Goal: Information Seeking & Learning: Learn about a topic

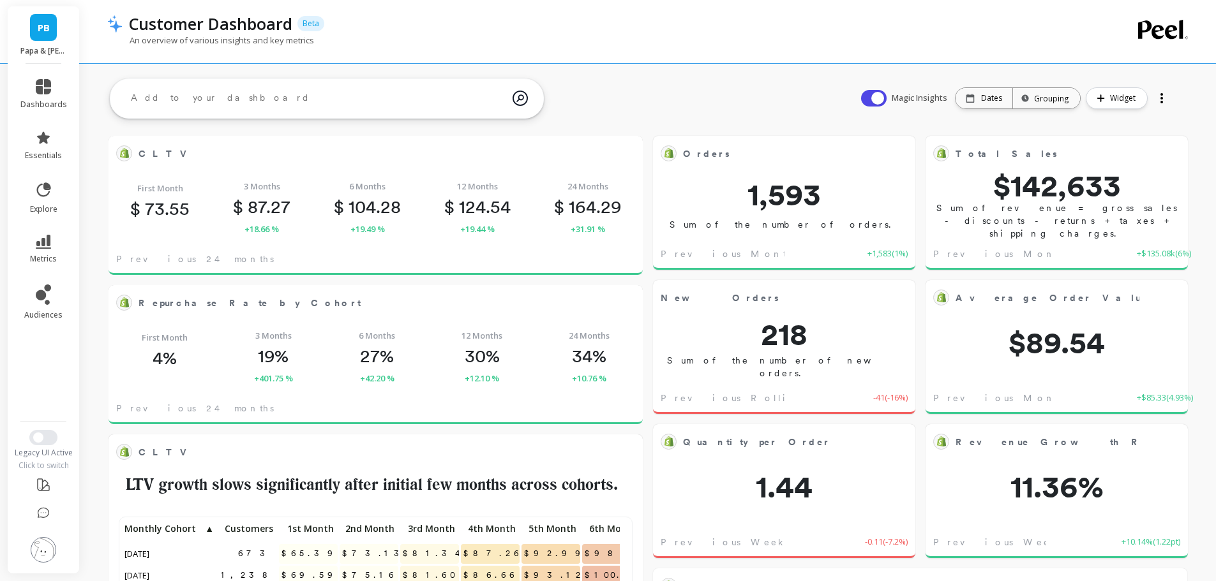
scroll to position [341, 488]
click at [378, 36] on div "An overview of various insights and key metrics" at bounding box center [596, 46] width 978 height 24
click at [42, 438] on span "Switch to New UI" at bounding box center [38, 438] width 10 height 10
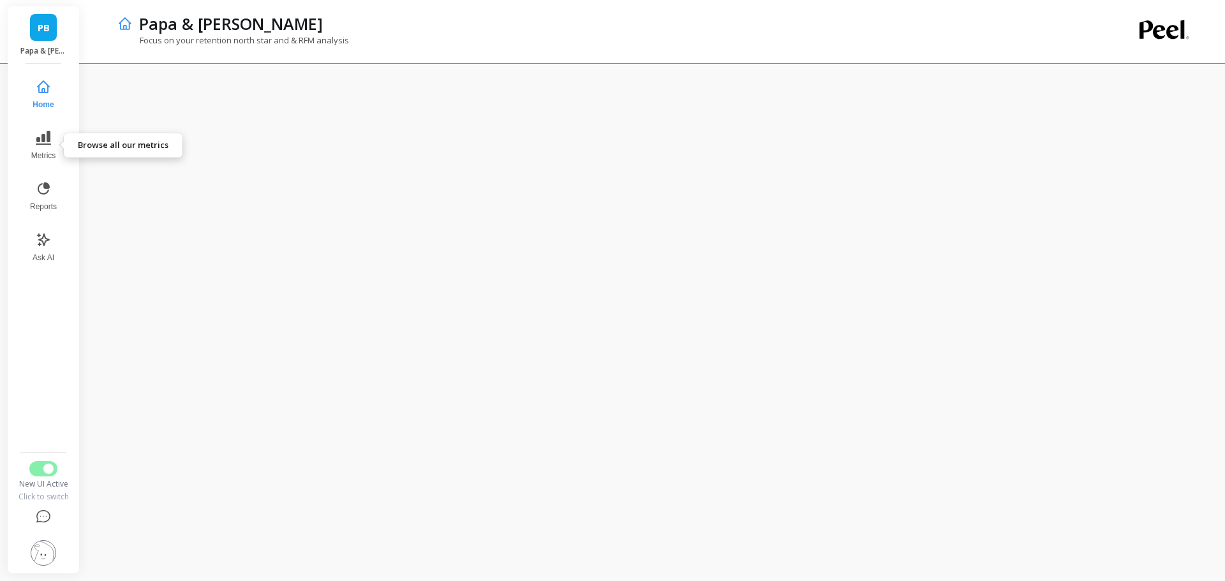
click at [45, 149] on button "Metrics" at bounding box center [43, 146] width 42 height 46
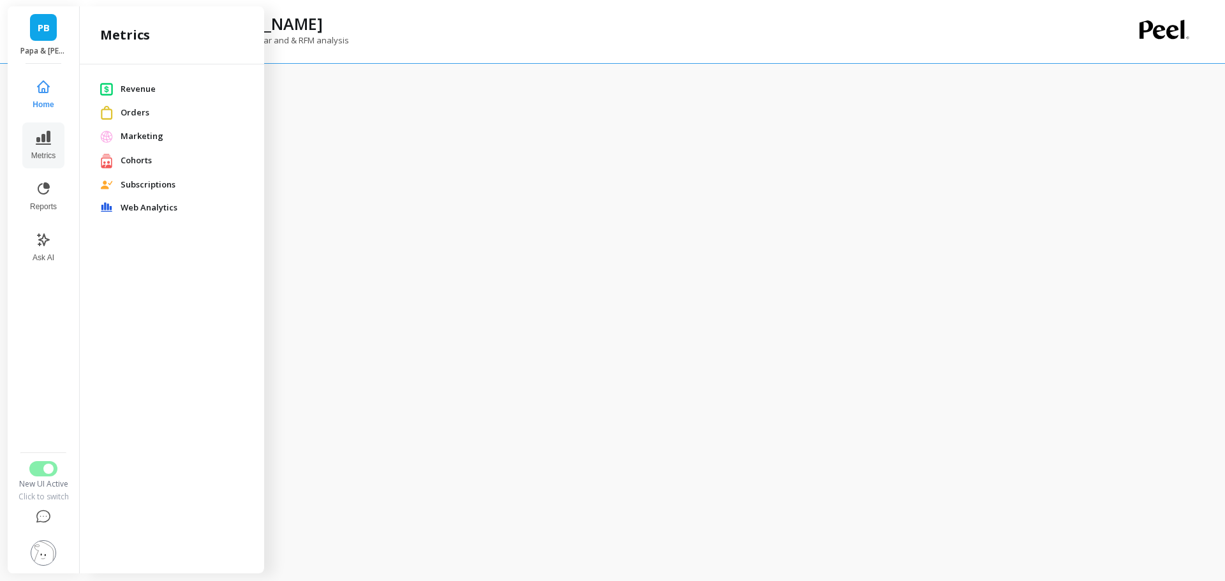
click at [516, 45] on div "Focus on your retention north star and & RFM analysis" at bounding box center [602, 46] width 970 height 24
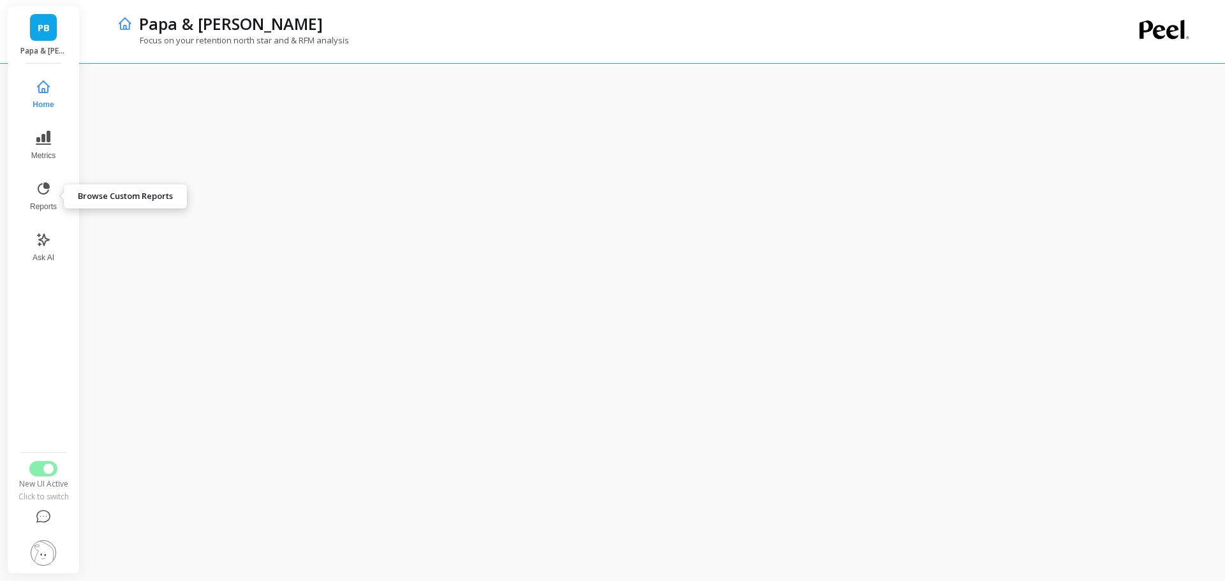
click at [43, 190] on icon at bounding box center [43, 188] width 15 height 15
click at [47, 142] on icon at bounding box center [43, 137] width 15 height 15
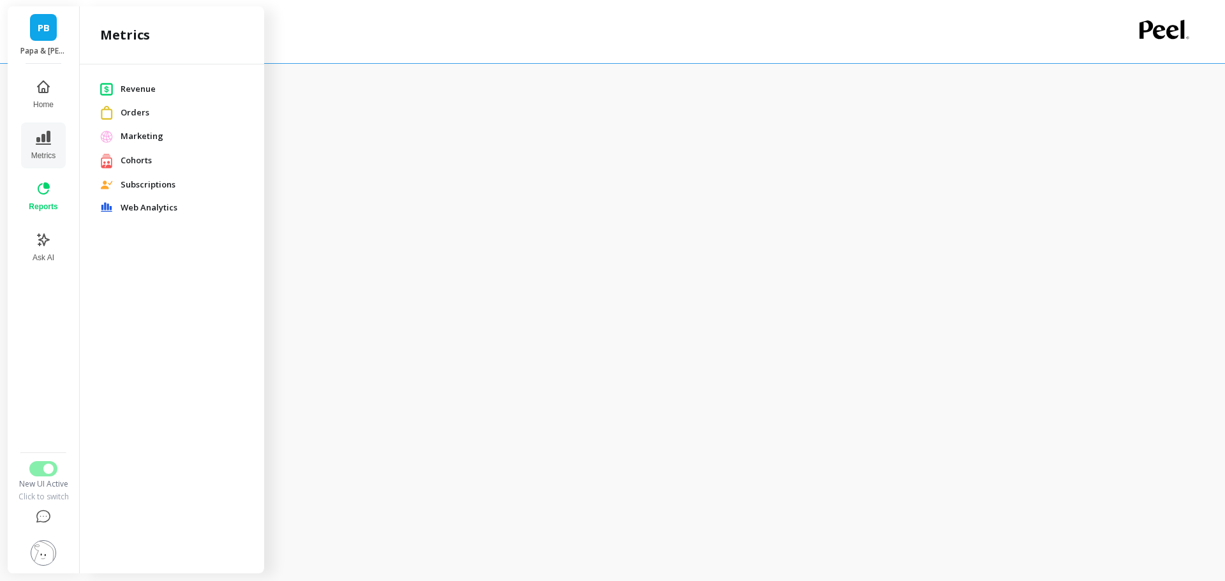
click at [139, 87] on span "Revenue" at bounding box center [182, 89] width 123 height 13
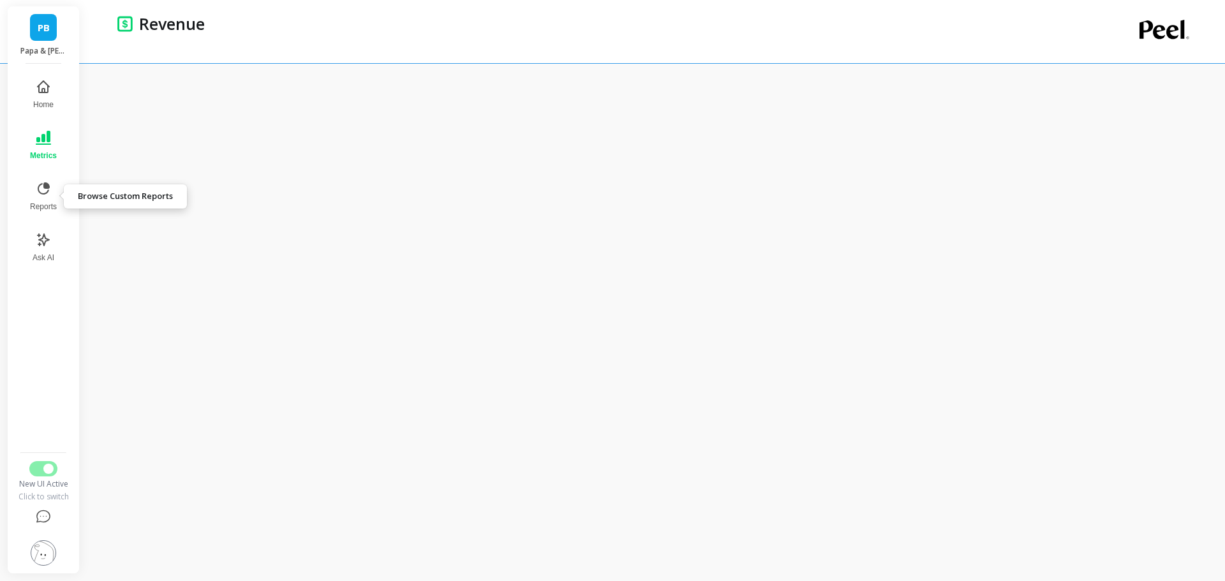
click at [43, 194] on icon at bounding box center [44, 189] width 12 height 12
click at [52, 141] on button "Metrics" at bounding box center [43, 146] width 44 height 46
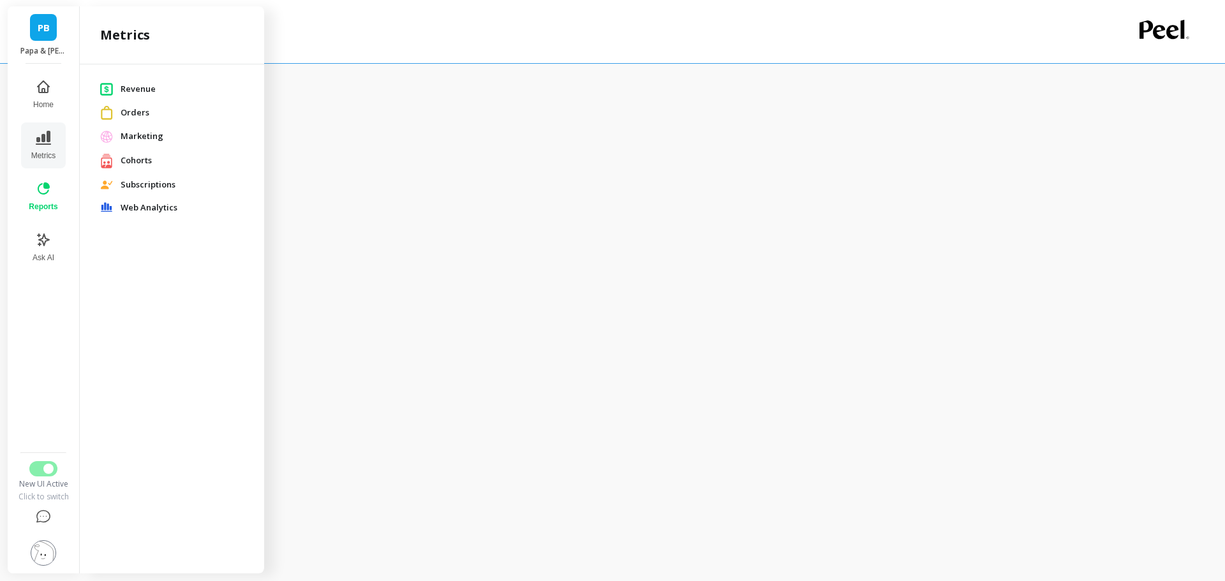
click at [138, 88] on span "Revenue" at bounding box center [182, 89] width 123 height 13
